Goal: Task Accomplishment & Management: Manage account settings

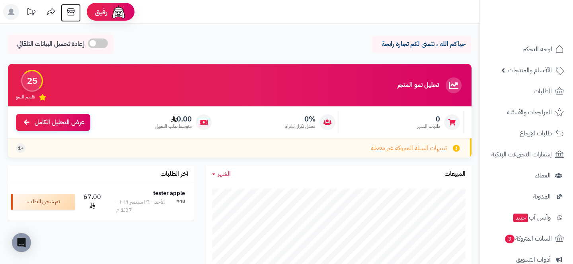
click at [70, 15] on icon at bounding box center [71, 12] width 16 height 16
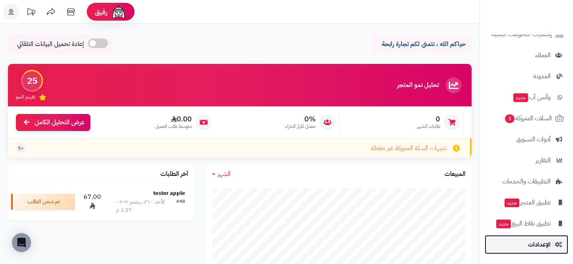
click at [519, 253] on link "الإعدادات" at bounding box center [526, 244] width 84 height 19
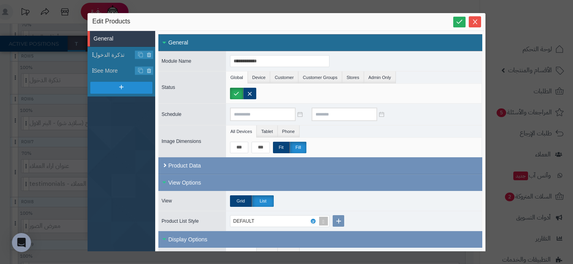
scroll to position [174, 0]
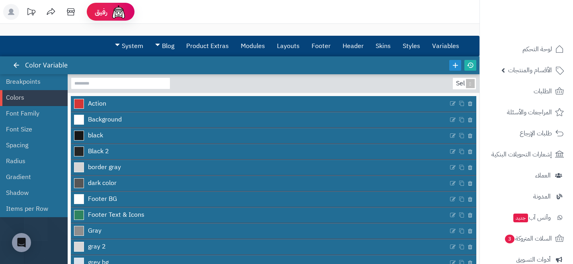
click at [289, 56] on div "3.0.48 Color Variable" at bounding box center [239, 65] width 479 height 18
click at [289, 53] on link "Layouts" at bounding box center [288, 46] width 35 height 20
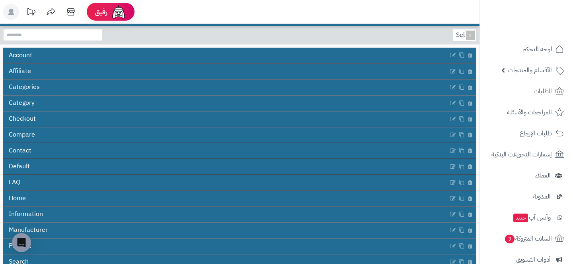
scroll to position [56, 0]
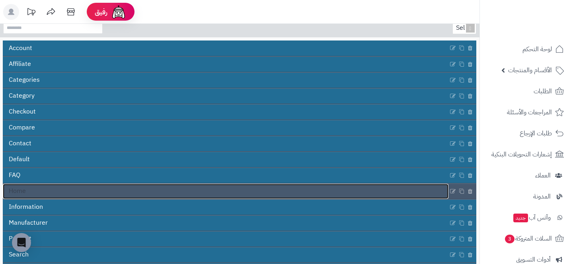
click at [180, 188] on link "Home" at bounding box center [225, 191] width 445 height 15
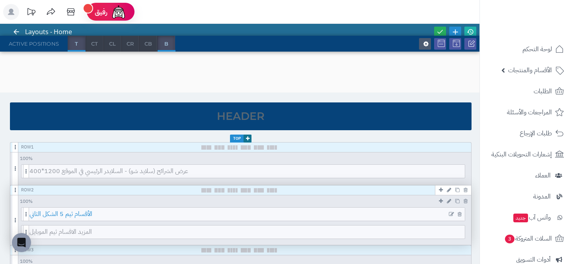
scroll to position [41, 0]
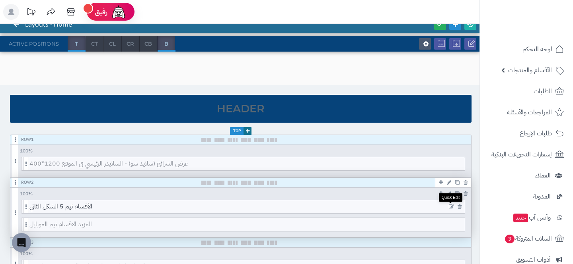
click at [450, 209] on icon at bounding box center [451, 207] width 5 height 6
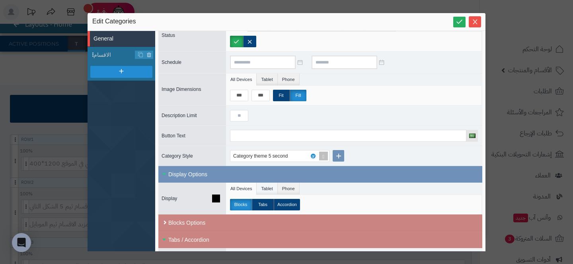
scroll to position [66, 0]
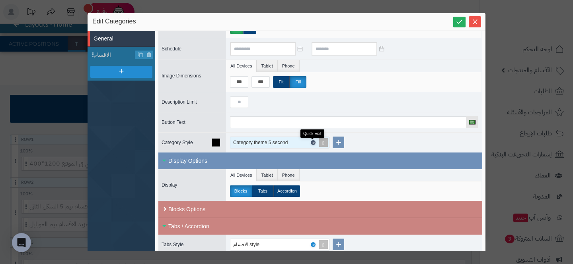
click at [312, 142] on icon at bounding box center [312, 143] width 2 height 4
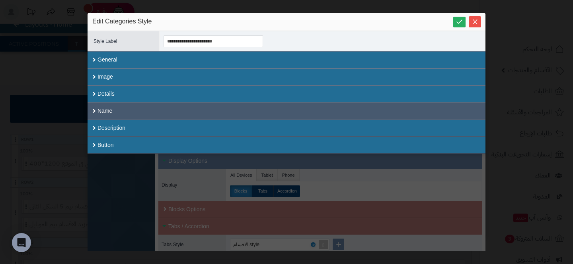
click at [157, 116] on div "Name" at bounding box center [286, 111] width 398 height 17
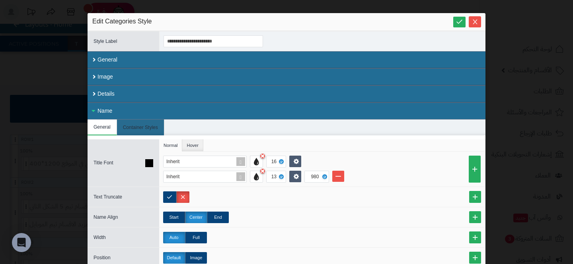
scroll to position [37, 0]
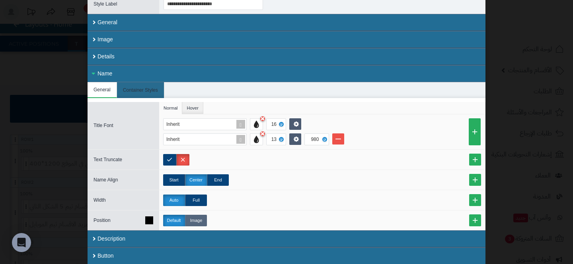
click at [197, 216] on label "Image" at bounding box center [196, 221] width 22 height 12
click at [253, 125] on div at bounding box center [256, 125] width 13 height 12
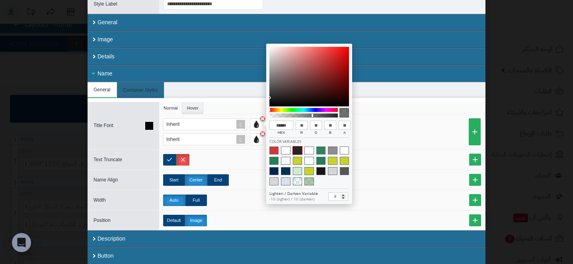
type input "*"
drag, startPoint x: 313, startPoint y: 116, endPoint x: 166, endPoint y: 134, distance: 148.7
click at [167, 134] on body "رفيق ! الطلبات معالجة مكتمل إرجاع المنتجات العملاء المتواجدون الان 10 عملاء منت…" at bounding box center [286, 91] width 573 height 264
click at [256, 146] on div "Inherit 16 Inherit 13 980" at bounding box center [322, 132] width 326 height 35
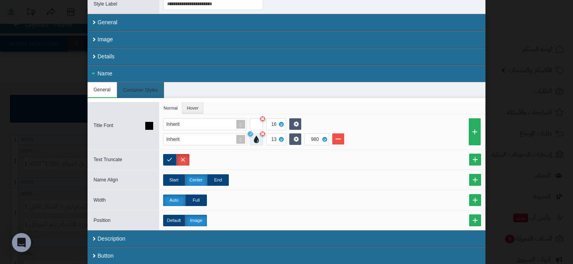
click at [256, 138] on div at bounding box center [256, 140] width 13 height 12
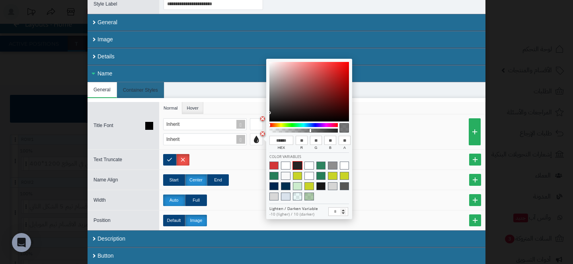
type input "*"
drag, startPoint x: 310, startPoint y: 130, endPoint x: 208, endPoint y: 130, distance: 101.8
click at [208, 130] on body "رفيق ! الطلبات معالجة مكتمل إرجاع المنتجات العملاء المتواجدون الان 10 عملاء منت…" at bounding box center [286, 91] width 573 height 264
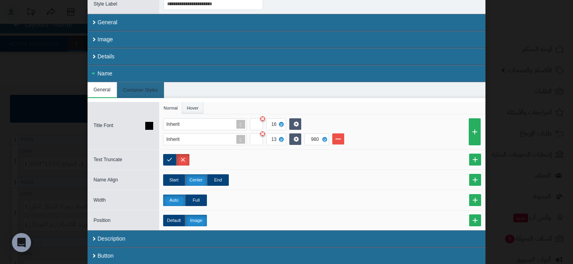
click at [194, 106] on li "Hover" at bounding box center [192, 108] width 21 height 12
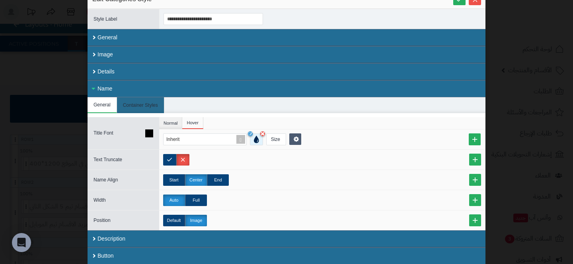
click at [260, 145] on div "Inherit Size" at bounding box center [322, 140] width 326 height 20
click at [258, 144] on div at bounding box center [256, 140] width 13 height 12
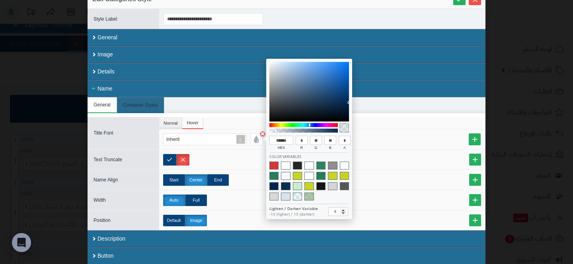
type input "*"
drag, startPoint x: 294, startPoint y: 131, endPoint x: 190, endPoint y: 133, distance: 103.4
click at [200, 131] on body "رفيق ! الطلبات معالجة مكتمل إرجاع المنتجات العملاء المتواجدون الان 10 عملاء منت…" at bounding box center [286, 91] width 573 height 264
click at [215, 119] on ul "Normal Hover" at bounding box center [322, 123] width 326 height 12
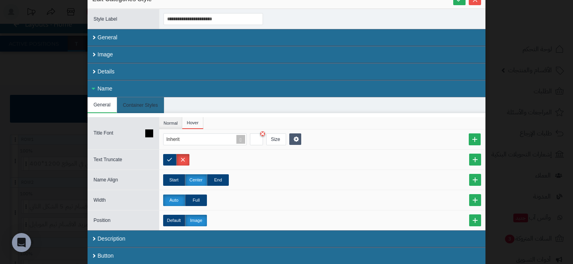
scroll to position [0, 0]
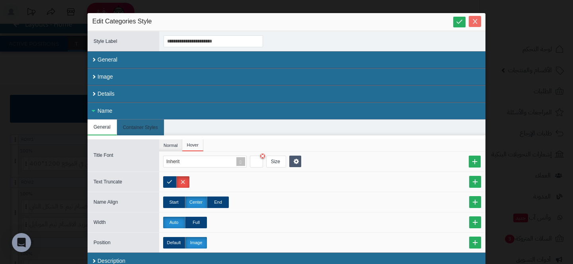
click at [471, 17] on button "Close" at bounding box center [474, 21] width 12 height 11
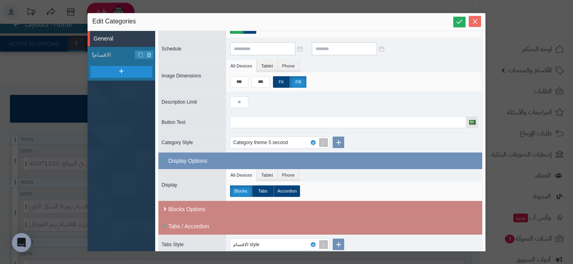
click at [472, 21] on icon "Close" at bounding box center [475, 21] width 6 height 6
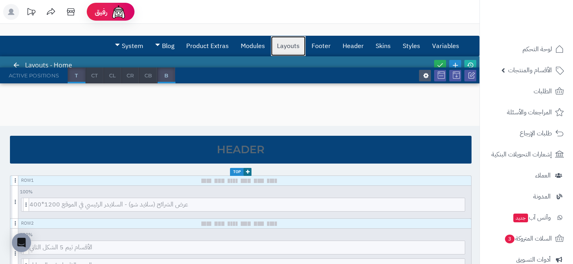
click at [280, 46] on link "Layouts" at bounding box center [288, 46] width 35 height 20
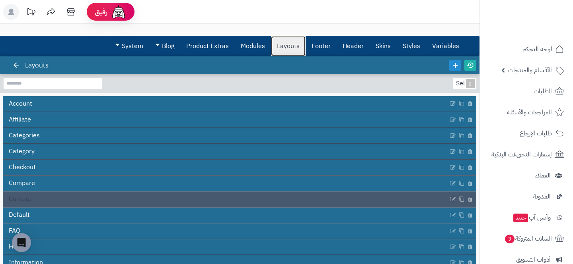
scroll to position [15, 0]
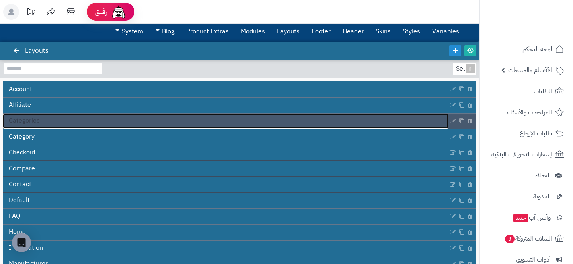
click at [170, 125] on link "Categories" at bounding box center [225, 121] width 445 height 15
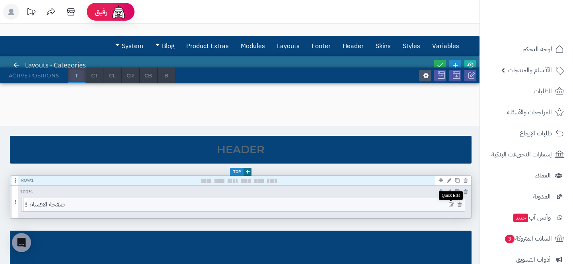
click at [451, 205] on icon at bounding box center [451, 205] width 5 height 6
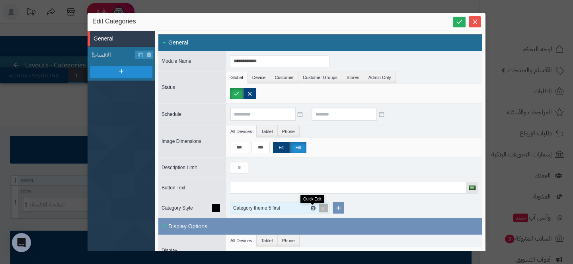
click at [312, 207] on icon at bounding box center [312, 209] width 2 height 4
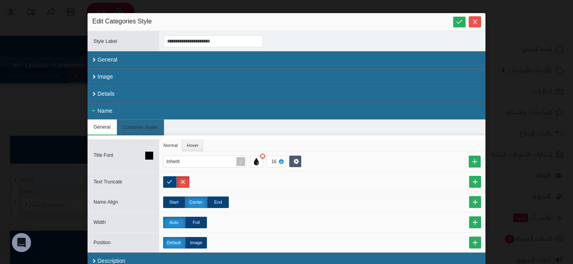
scroll to position [22, 0]
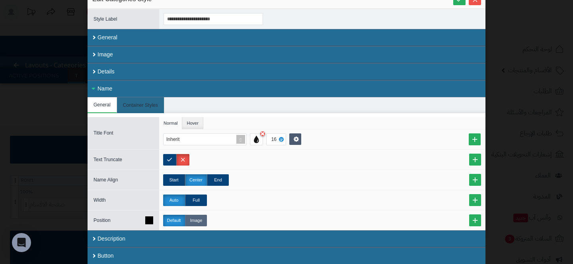
click at [196, 222] on label "Image" at bounding box center [196, 221] width 22 height 12
click at [256, 144] on div at bounding box center [256, 140] width 13 height 12
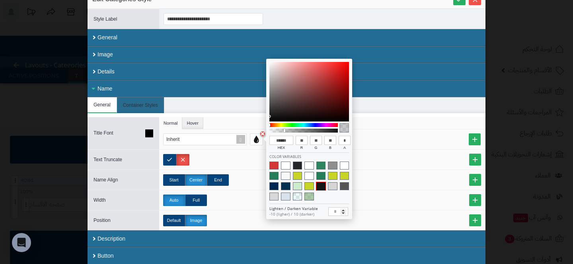
type input "*"
drag, startPoint x: 284, startPoint y: 131, endPoint x: 222, endPoint y: 129, distance: 62.1
click at [223, 129] on body "رفيق ! الطلبات معالجة مكتمل إرجاع المنتجات العملاء المتواجدون الان 10 عملاء منت…" at bounding box center [286, 132] width 573 height 264
click at [199, 123] on li "Hover" at bounding box center [192, 123] width 21 height 12
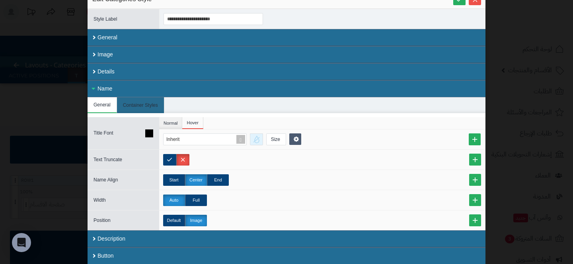
click at [257, 141] on div at bounding box center [256, 140] width 13 height 12
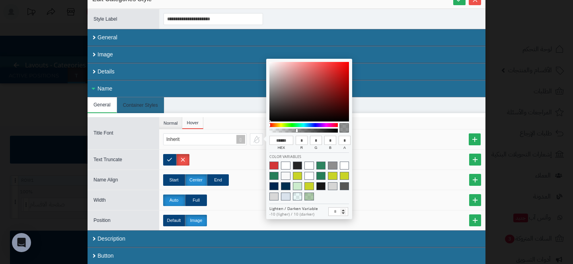
type input "*"
type input "**********"
type input "*"
drag, startPoint x: 297, startPoint y: 132, endPoint x: 234, endPoint y: 131, distance: 62.5
click at [234, 131] on body "رفيق ! الطلبات معالجة مكتمل إرجاع المنتجات العملاء المتواجدون الان 10 عملاء منت…" at bounding box center [286, 132] width 573 height 264
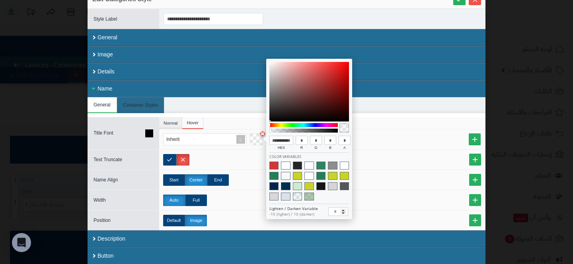
click at [235, 118] on ul "Normal Hover" at bounding box center [322, 123] width 326 height 12
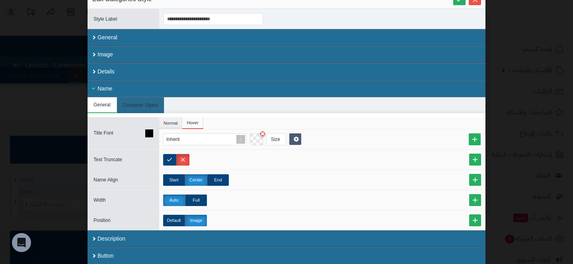
scroll to position [0, 0]
